Goal: Complete application form

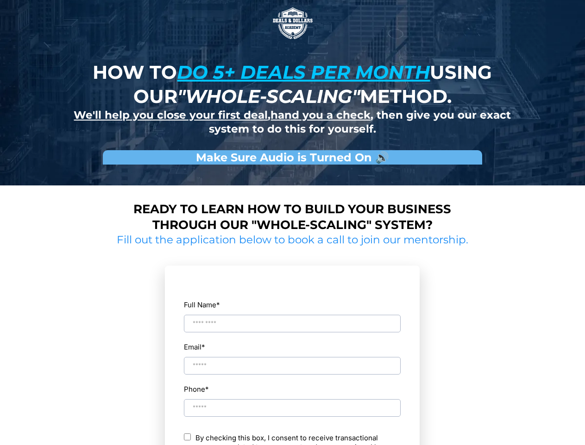
click at [293, 23] on img at bounding box center [292, 23] width 46 height 46
click at [292, 315] on input "Full Name *" at bounding box center [292, 323] width 217 height 18
click at [292, 357] on div "Email *" at bounding box center [292, 357] width 218 height 35
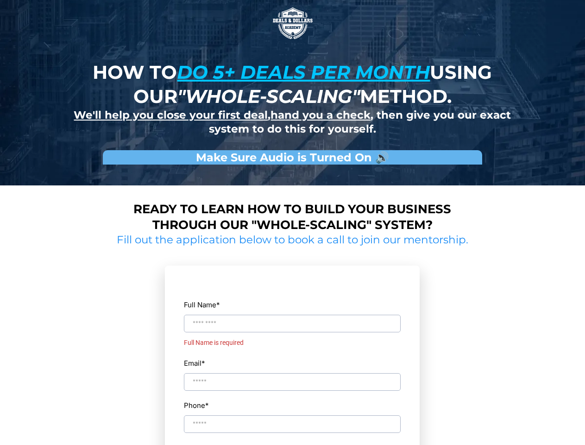
click at [292, 399] on div "Full Name * Full Name is required Email * Phone * ch By checking this box, I co…" at bounding box center [292, 416] width 218 height 280
click at [292, 438] on input "Phone *" at bounding box center [292, 440] width 217 height 18
